Goal: Communication & Community: Ask a question

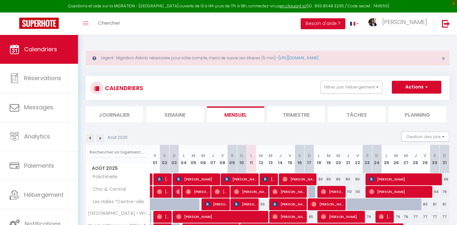
select select "0"
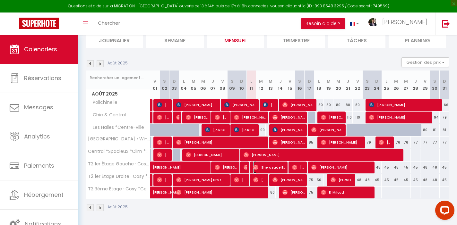
click at [263, 167] on span "Sherazade Beladjal" at bounding box center [269, 167] width 32 height 12
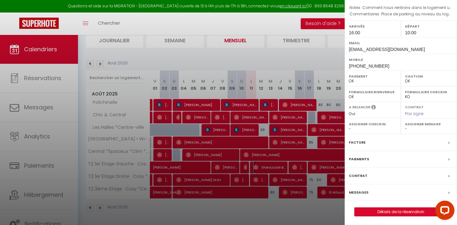
scroll to position [90, 0]
click at [358, 192] on label "Messages" at bounding box center [359, 191] width 20 height 7
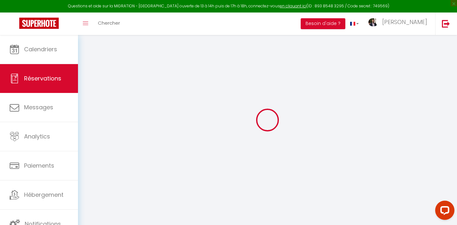
scroll to position [35, 0]
select select
checkbox input "false"
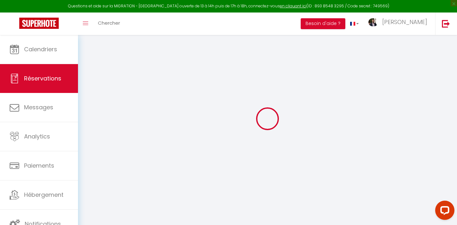
type textarea "Place de parking au niveau du logement ?"
type textarea "Comment nous rentrons dans le logement une fois sur place"
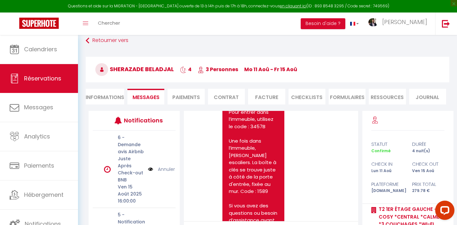
scroll to position [1290, 0]
